Goal: Obtain resource: Obtain resource

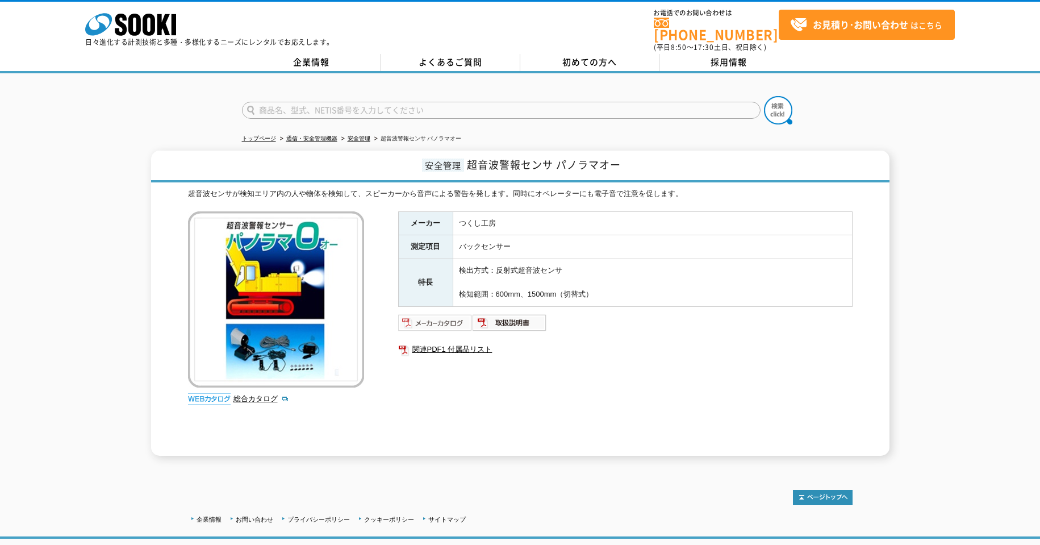
click at [438, 316] on img at bounding box center [435, 323] width 74 height 18
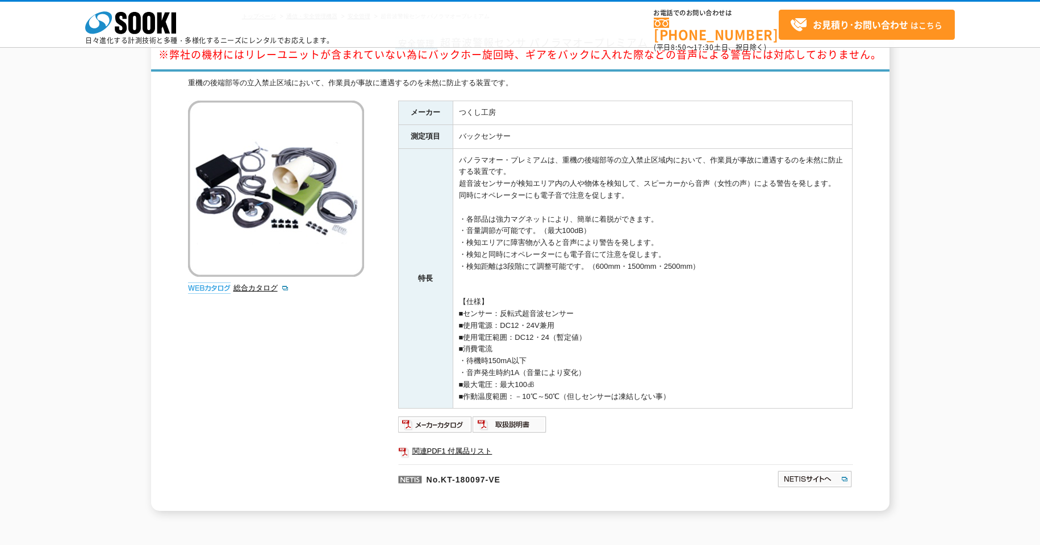
scroll to position [198, 0]
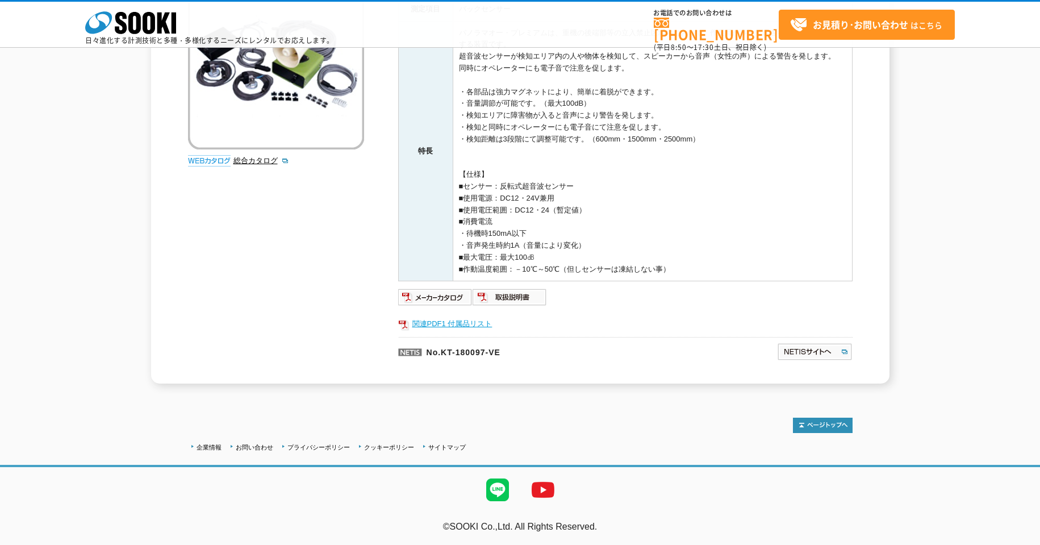
click at [429, 323] on link "関連PDF1 付属品リスト" at bounding box center [625, 323] width 454 height 15
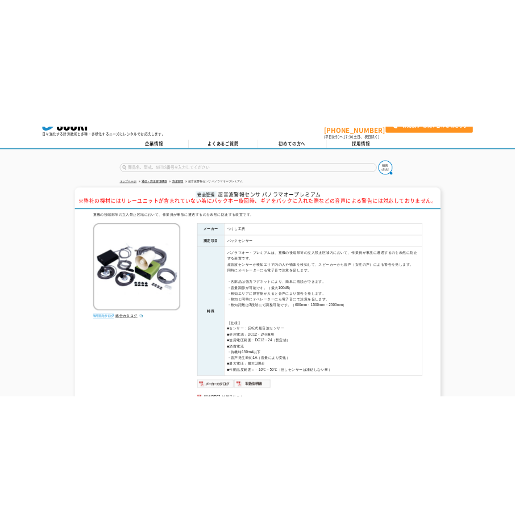
scroll to position [0, 0]
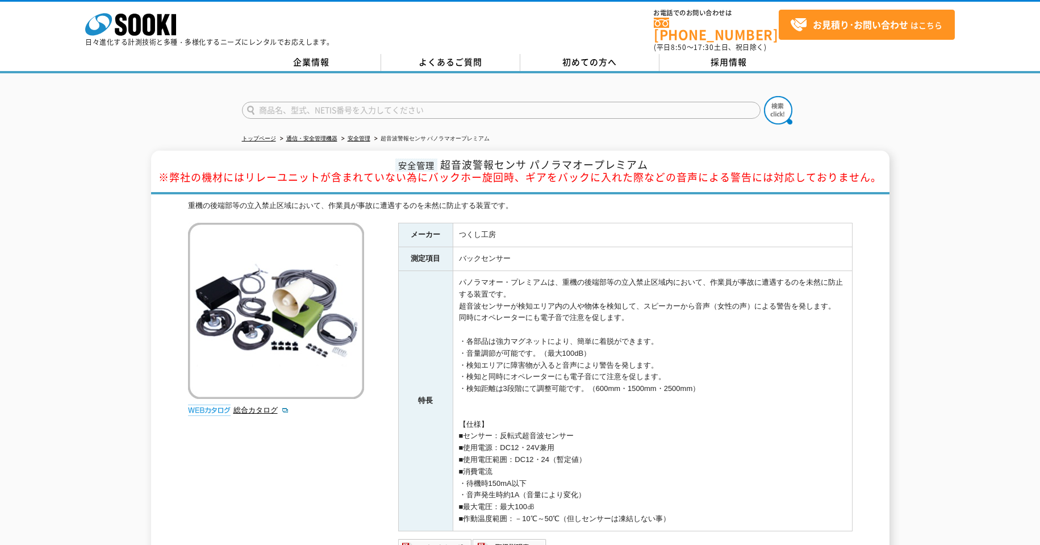
click at [735, 336] on td "パノラマオー・プレミアムは、重機の後端部等の立入禁止区域内において、作業員が事故に遭遇するのを未然に防止する装置です。 超音波センサーが検知エリア内の人や物体…" at bounding box center [652, 401] width 399 height 260
click at [678, 332] on td "パノラマオー・プレミアムは、重機の後端部等の立入禁止区域内において、作業員が事故に遭遇するのを未然に防止する装置です。 超音波センサーが検知エリア内の人や物体…" at bounding box center [652, 401] width 399 height 260
click at [674, 140] on ul "トップページ 通信・安全管理機器 安全管理 超音波警報センサ パノラマオープレミアム" at bounding box center [520, 138] width 557 height 23
click at [772, 231] on td "つくし工房" at bounding box center [652, 235] width 399 height 24
